Goal: Contribute content

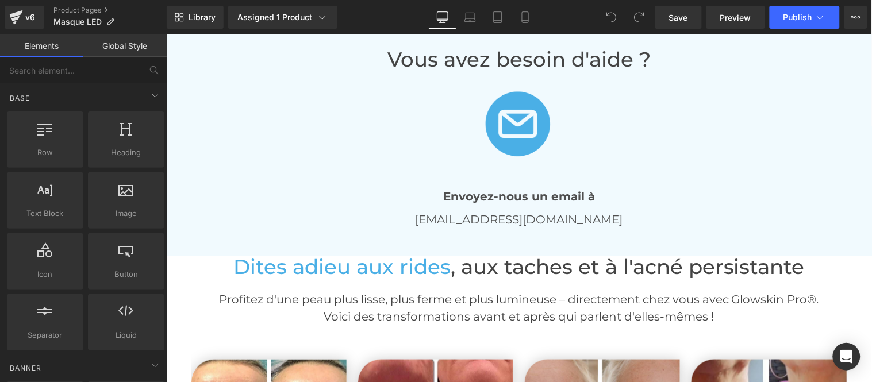
scroll to position [2491, 0]
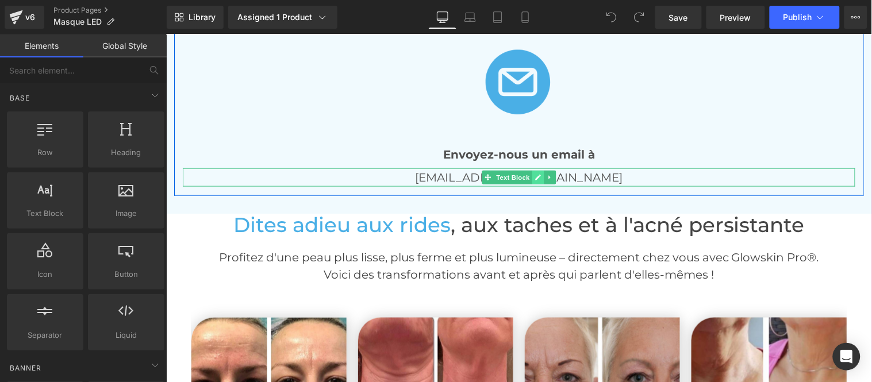
click at [535, 180] on icon at bounding box center [538, 177] width 6 height 6
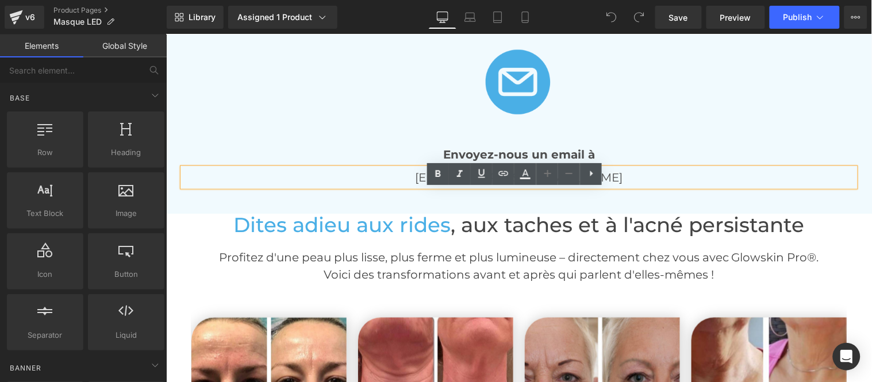
click at [574, 186] on p "[EMAIL_ADDRESS][DOMAIN_NAME]" at bounding box center [518, 177] width 673 height 18
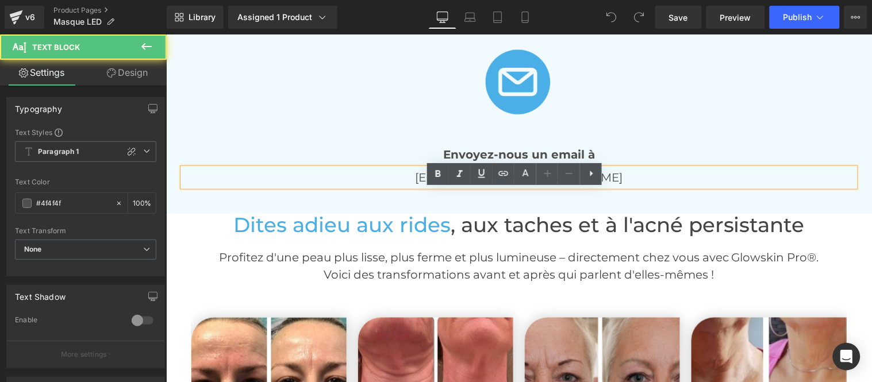
click at [497, 186] on p "[EMAIL_ADDRESS][DOMAIN_NAME]" at bounding box center [518, 177] width 673 height 18
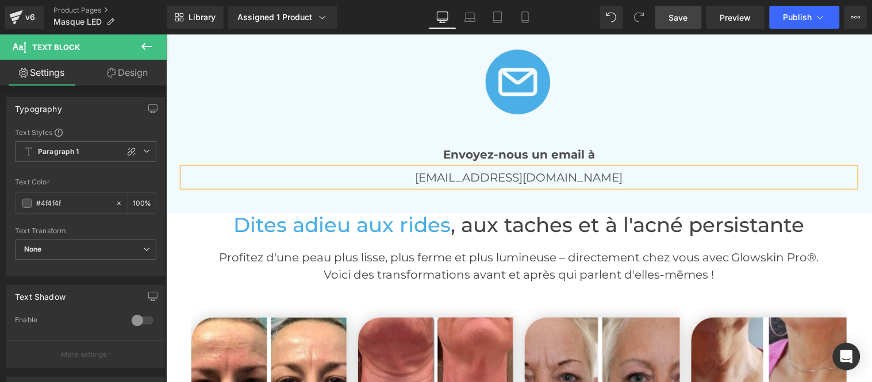
click at [679, 14] on span "Save" at bounding box center [678, 17] width 19 height 12
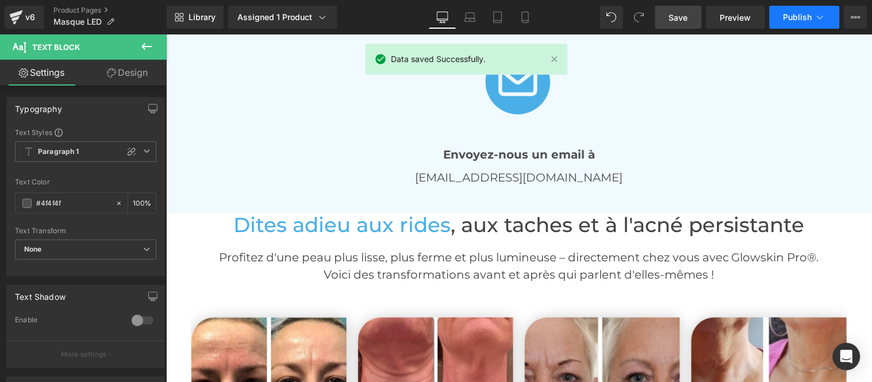
click at [796, 19] on span "Publish" at bounding box center [798, 17] width 29 height 9
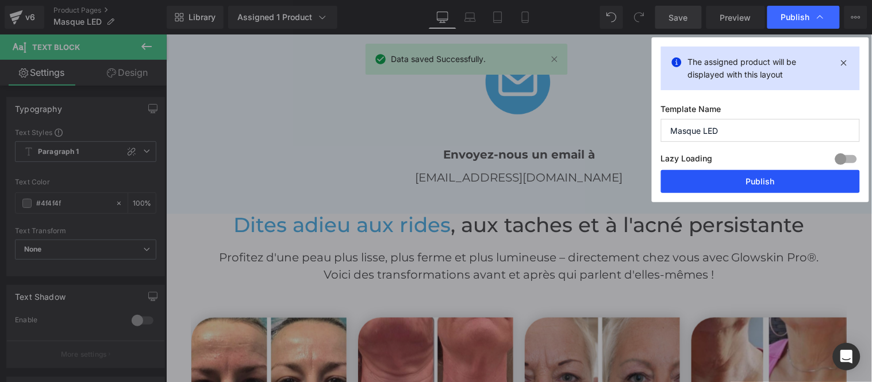
click at [746, 181] on button "Publish" at bounding box center [760, 181] width 199 height 23
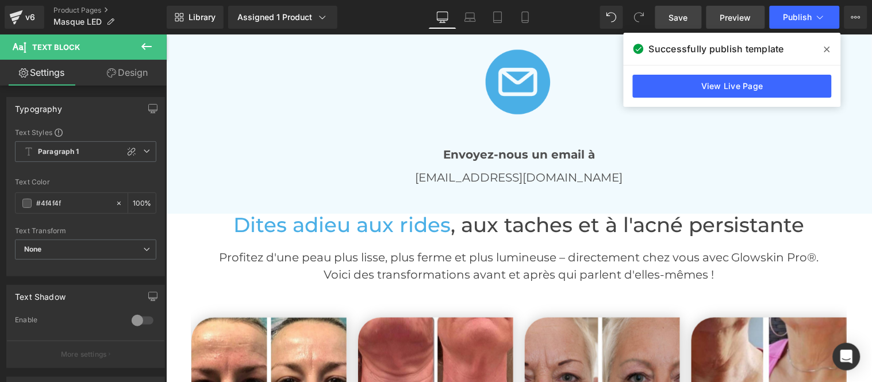
click at [734, 21] on span "Preview" at bounding box center [735, 17] width 31 height 12
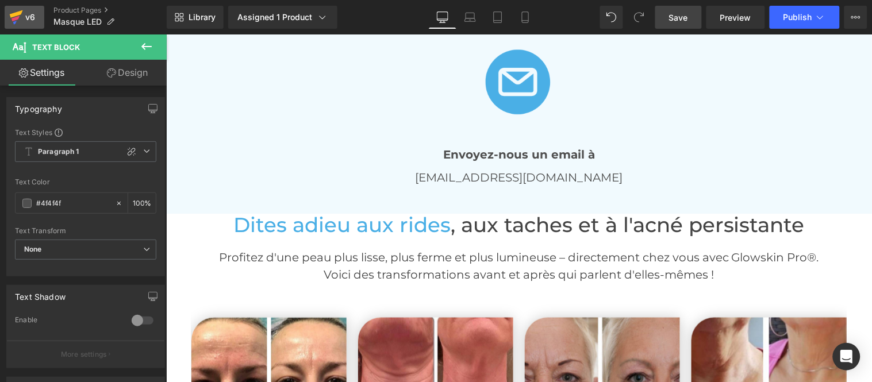
click at [27, 14] on div "v6" at bounding box center [30, 17] width 14 height 15
